Goal: Check status: Check status

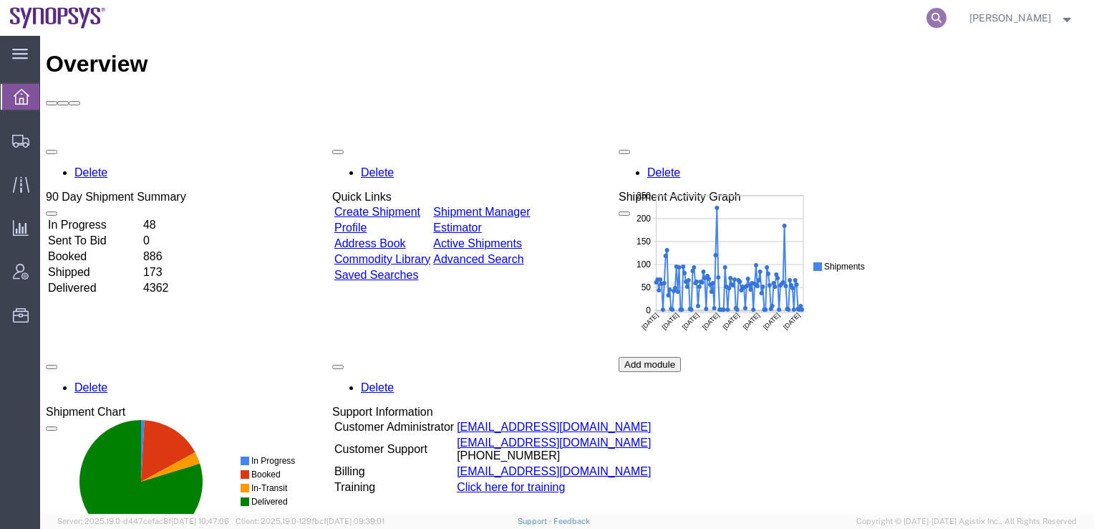
click at [947, 15] on icon at bounding box center [937, 18] width 20 height 20
paste input "56890370"
type input "56890370"
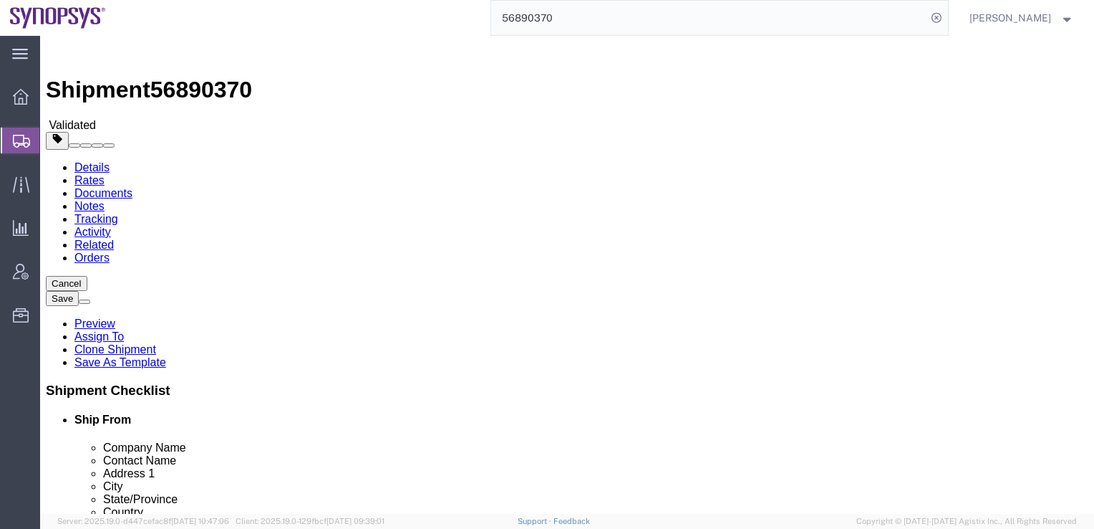
select select
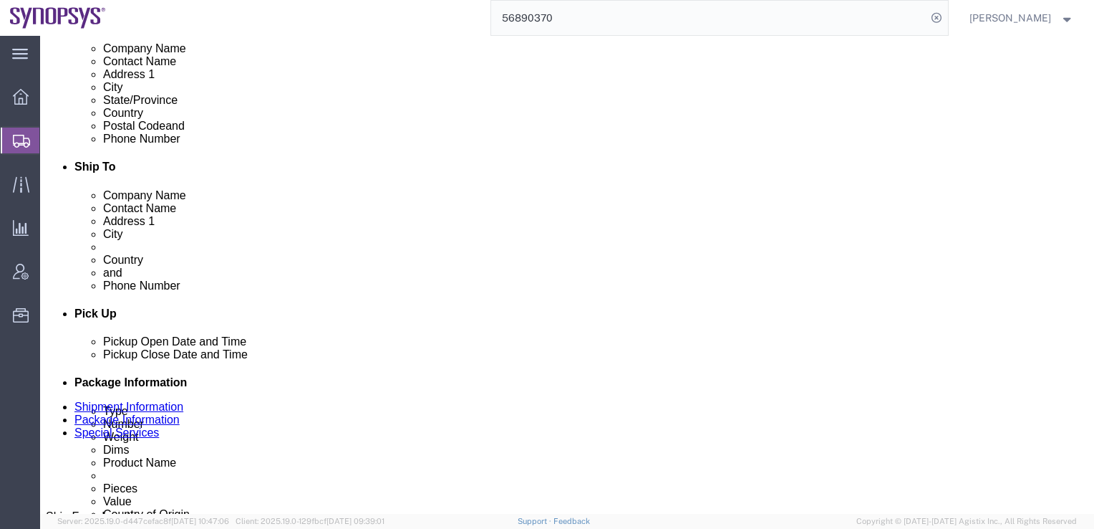
scroll to position [501, 0]
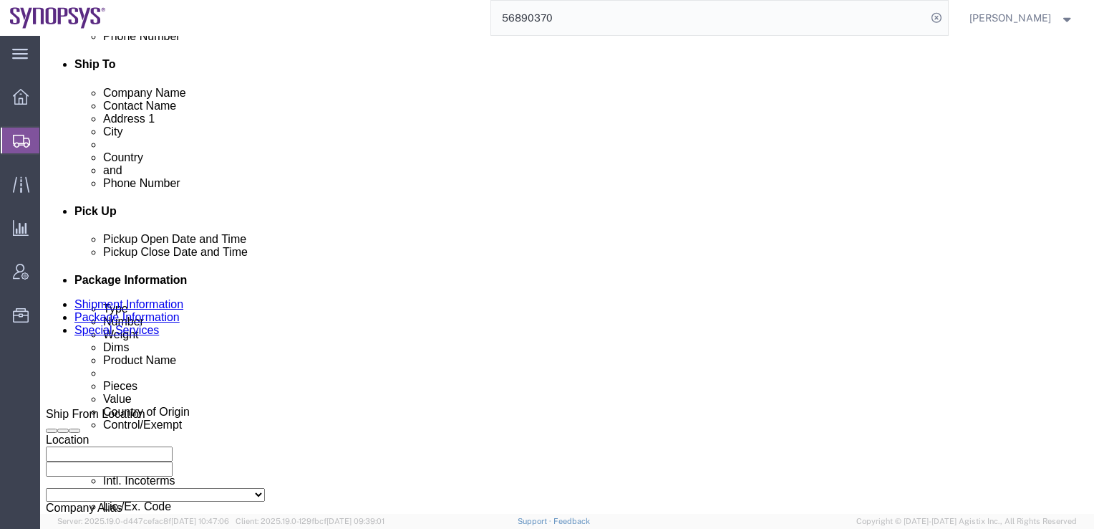
click div "[DATE] 7:04 PM"
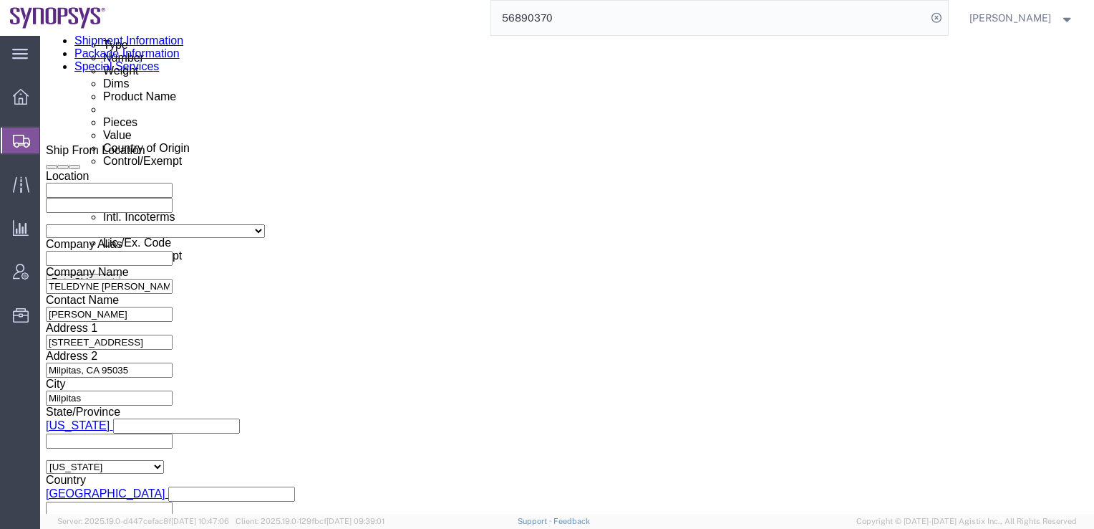
click div "Leg 1 Mode Select Air Less than Truckload Multi-Leg Ocean Freight Rail Small Pa…"
click icon "button"
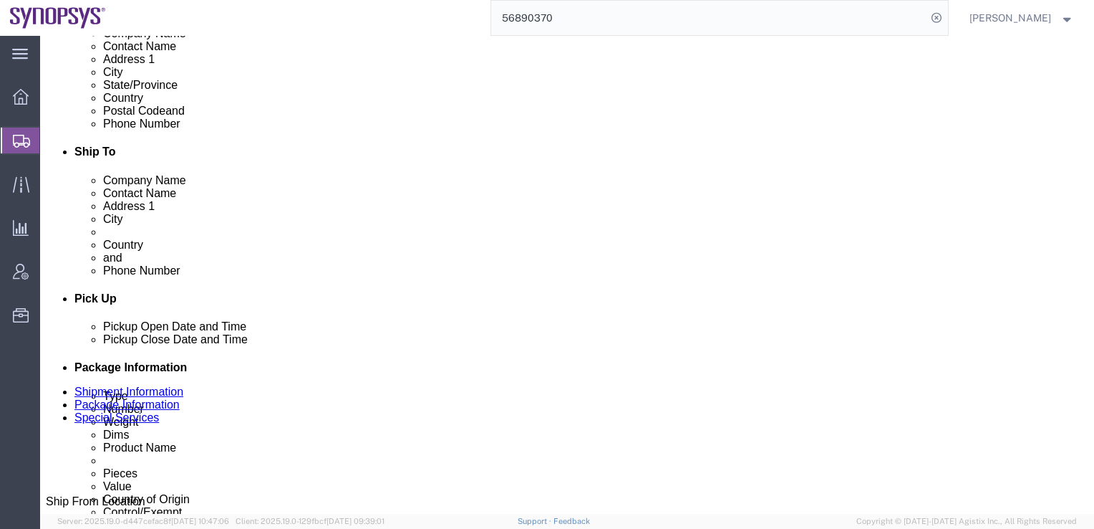
scroll to position [728, 0]
click div "Shipment Information Package Information Special Services"
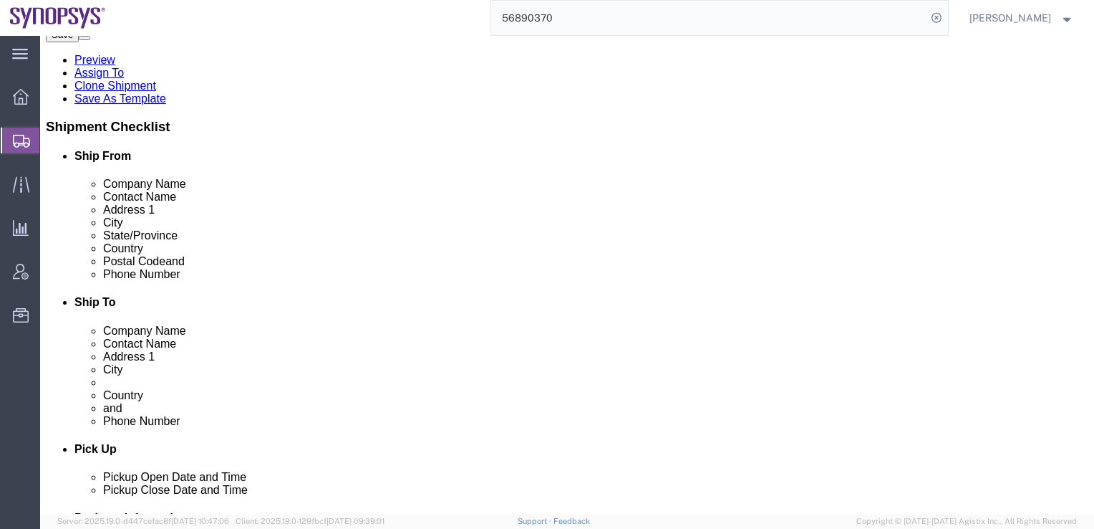
scroll to position [192, 0]
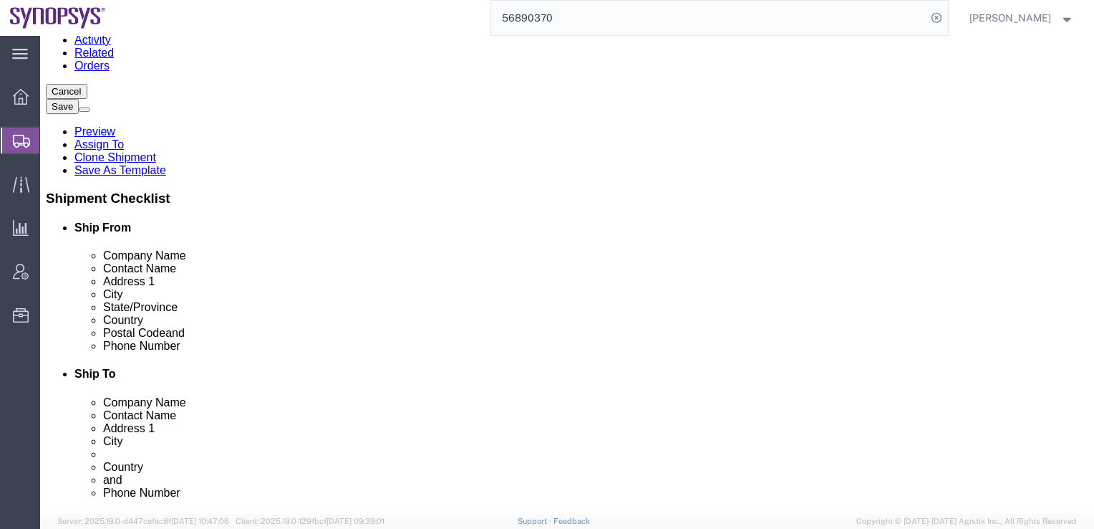
click icon "button"
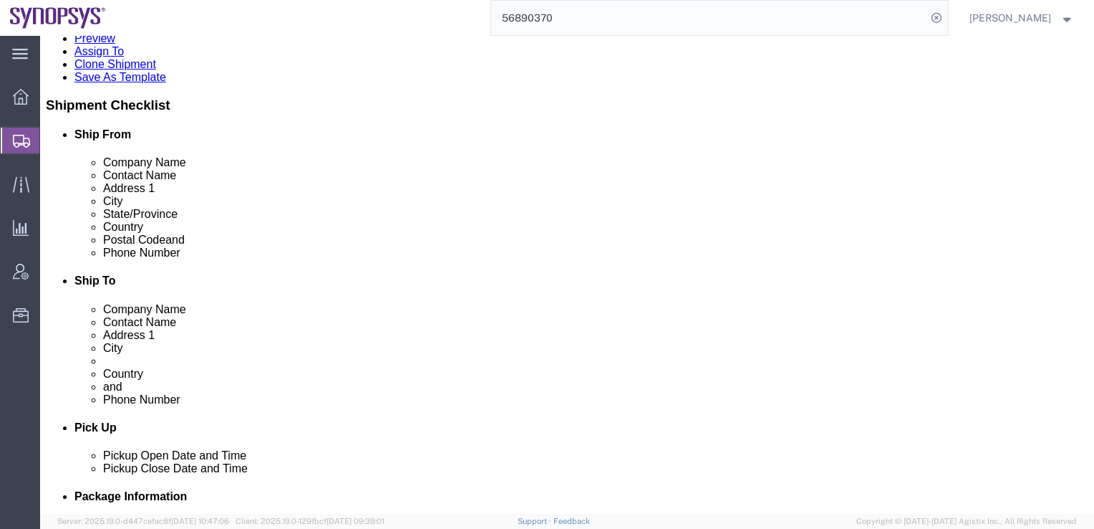
scroll to position [693, 0]
